Goal: Transaction & Acquisition: Purchase product/service

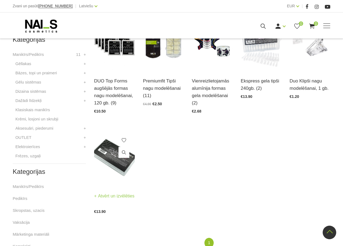
scroll to position [108, 0]
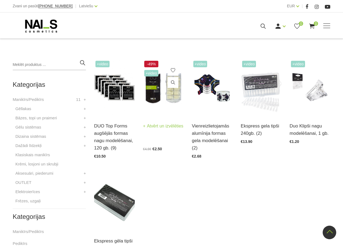
click at [174, 99] on img at bounding box center [163, 87] width 41 height 56
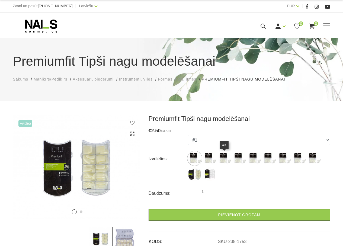
click at [224, 157] on img at bounding box center [225, 159] width 14 height 14
select select "1755"
click at [224, 157] on img at bounding box center [225, 159] width 14 height 14
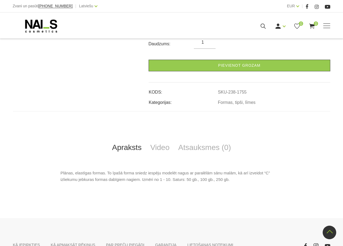
scroll to position [94, 0]
